Goal: Task Accomplishment & Management: Manage account settings

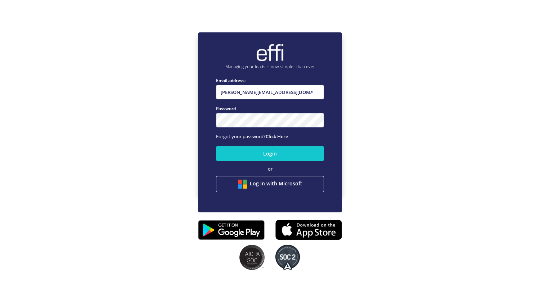
type input "[PERSON_NAME][EMAIL_ADDRESS][DOMAIN_NAME]"
click at [216, 146] on button "Login" at bounding box center [270, 153] width 108 height 15
